Goal: Feedback & Contribution: Submit feedback/report problem

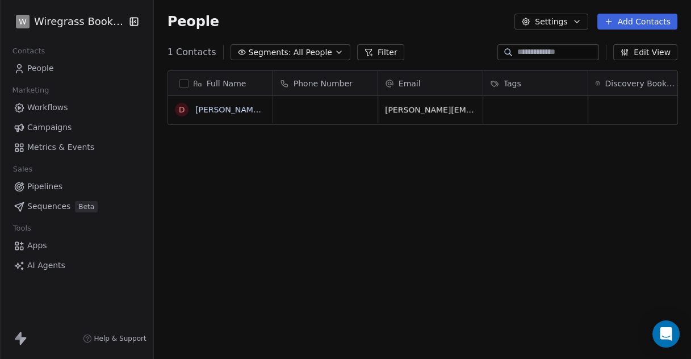
scroll to position [306, 527]
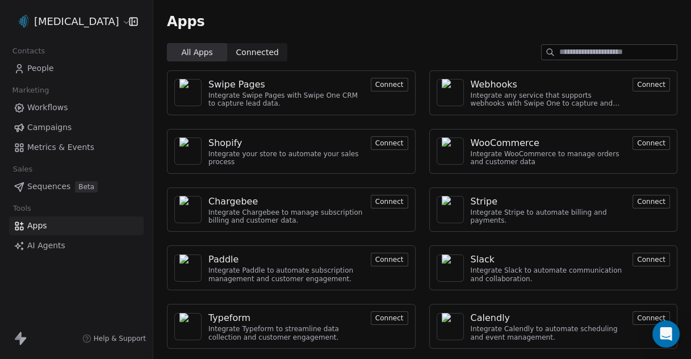
click at [107, 341] on span "Help & Support" at bounding box center [120, 338] width 52 height 9
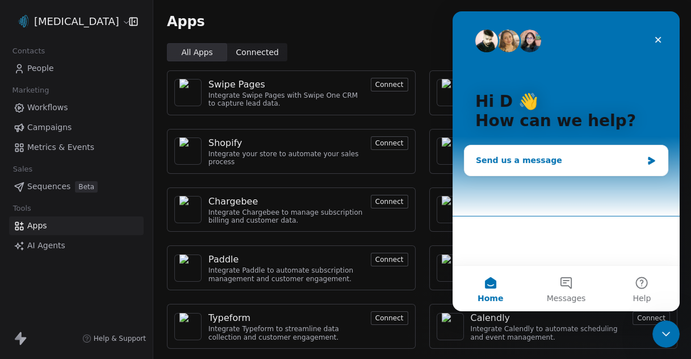
click at [538, 162] on div "Send us a message" at bounding box center [559, 160] width 166 height 12
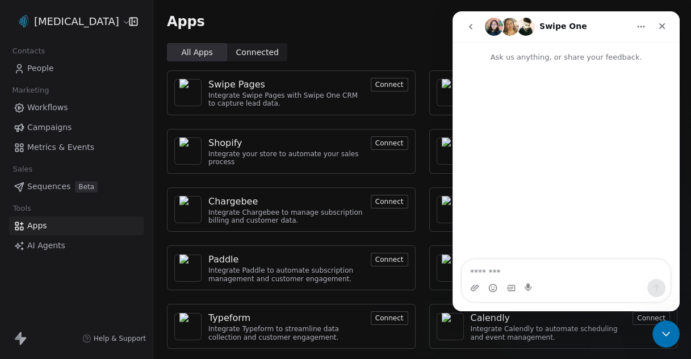
click at [507, 270] on textarea "Message…" at bounding box center [566, 268] width 208 height 19
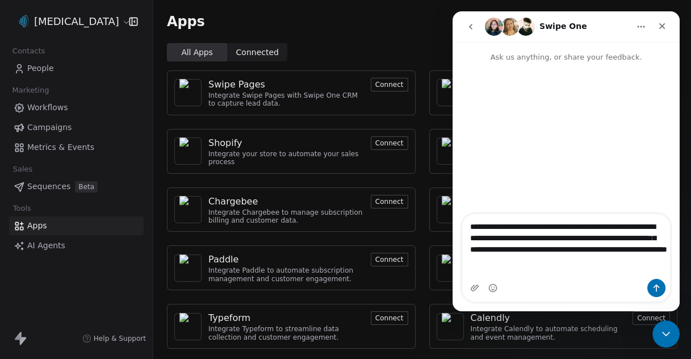
type textarea "**********"
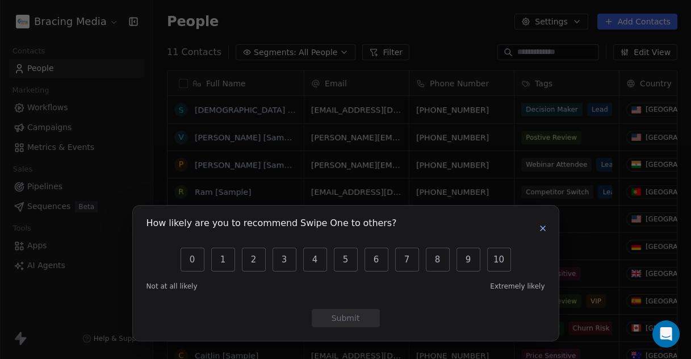
scroll to position [10, 10]
click at [546, 229] on icon "button" at bounding box center [542, 228] width 9 height 9
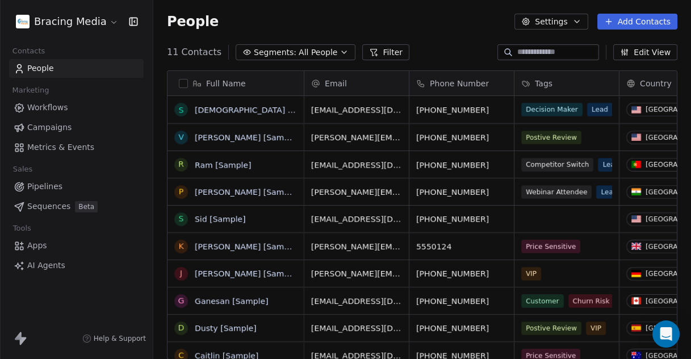
click at [110, 19] on html "Bracing Media Contacts People Marketing Workflows Campaigns Metrics & Events Sa…" at bounding box center [345, 179] width 691 height 359
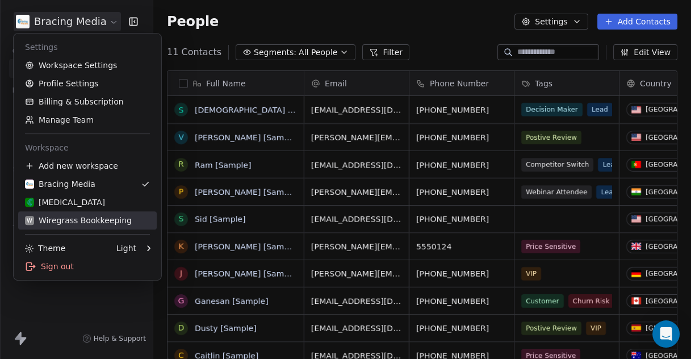
click at [77, 220] on div "W Wiregrass Bookkeeping" at bounding box center [78, 220] width 107 height 11
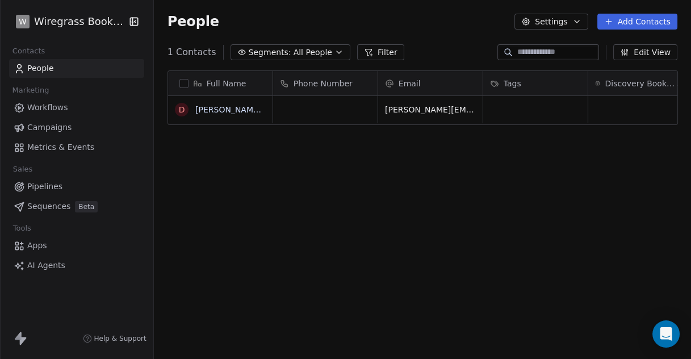
scroll to position [306, 527]
click at [44, 128] on span "Campaigns" at bounding box center [49, 127] width 44 height 12
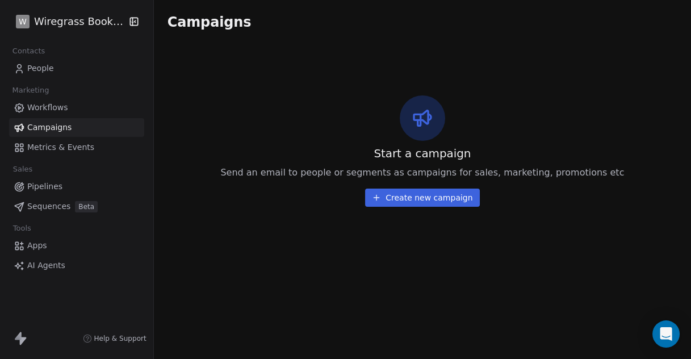
click at [80, 146] on span "Metrics & Events" at bounding box center [60, 147] width 67 height 12
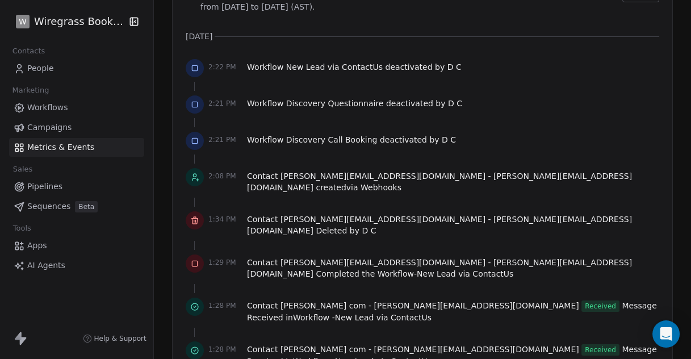
scroll to position [883, 0]
click at [49, 110] on span "Workflows" at bounding box center [47, 108] width 41 height 12
